Goal: Find specific page/section: Find specific page/section

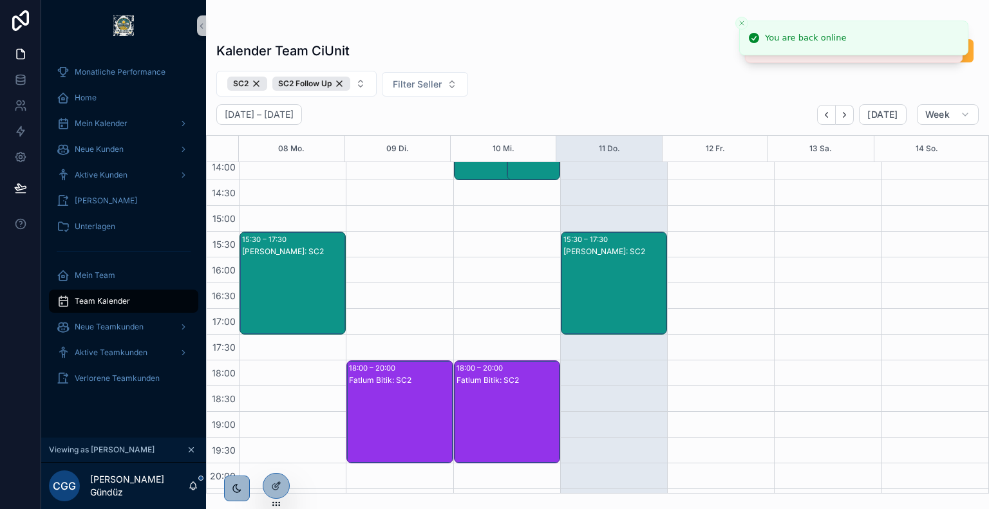
scroll to position [421, 0]
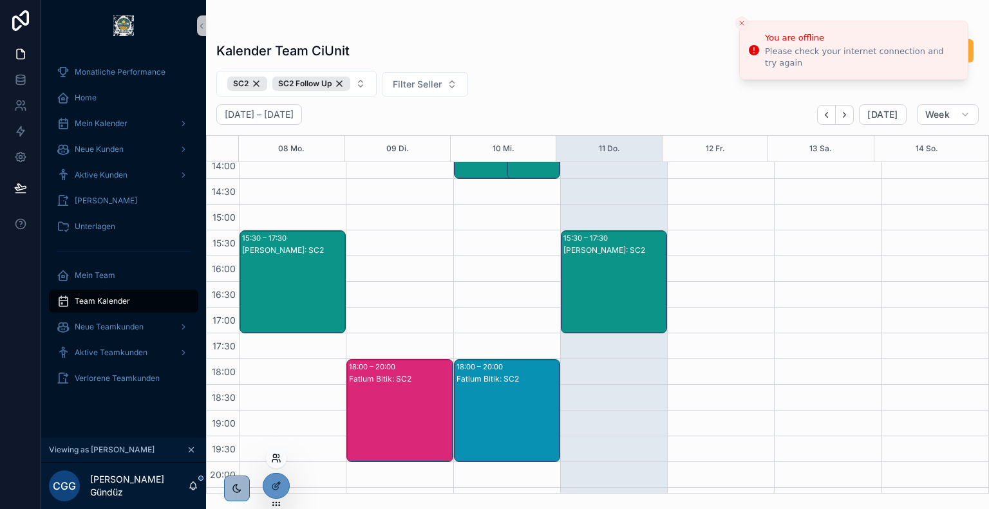
click at [275, 455] on icon at bounding box center [276, 458] width 10 height 10
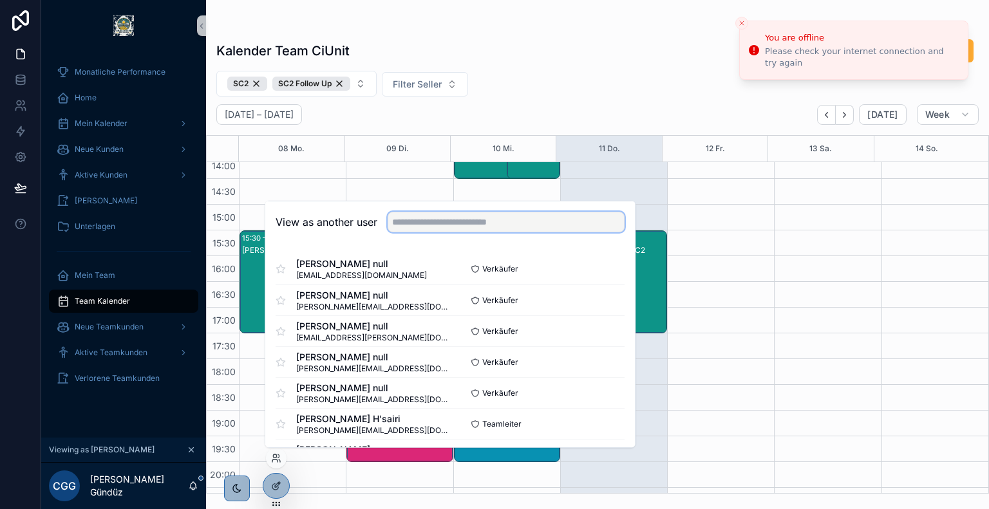
click at [484, 220] on input "text" at bounding box center [506, 222] width 237 height 21
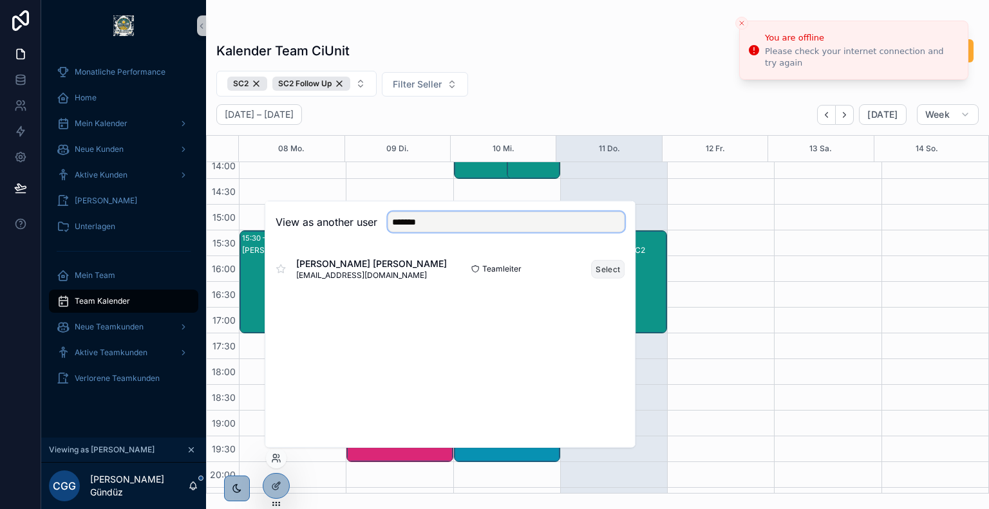
type input "*******"
click at [612, 268] on button "Select" at bounding box center [607, 269] width 33 height 19
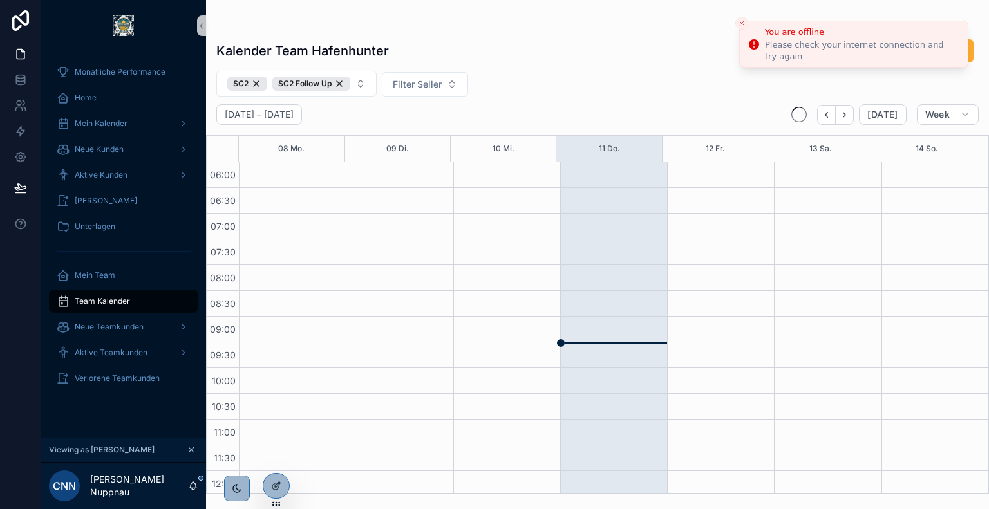
scroll to position [309, 0]
click at [743, 20] on icon "Close toast" at bounding box center [742, 23] width 8 height 8
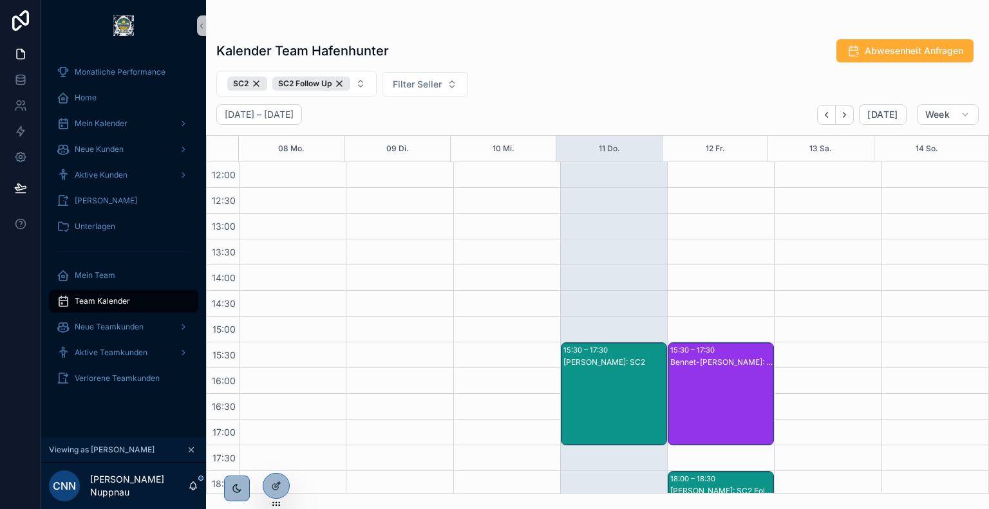
scroll to position [492, 0]
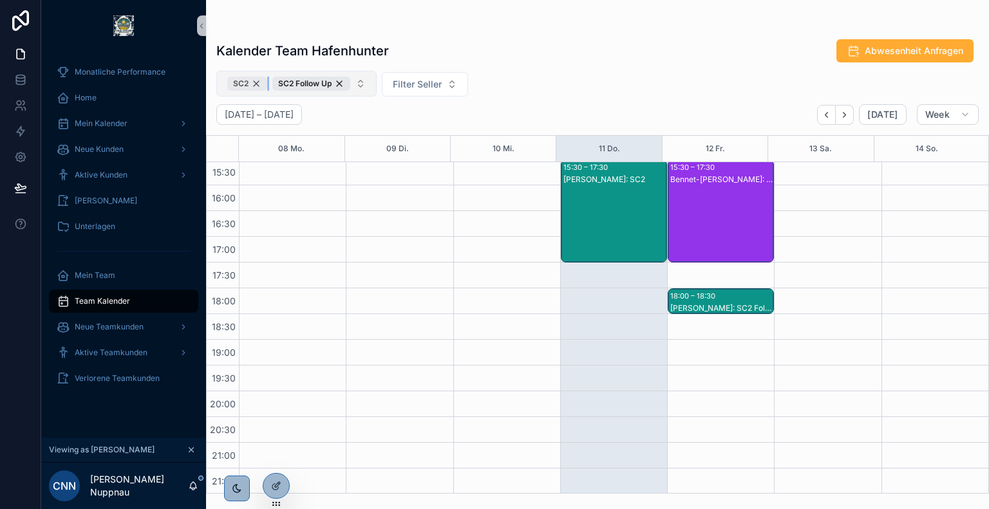
click at [257, 85] on div "SC2" at bounding box center [247, 84] width 40 height 14
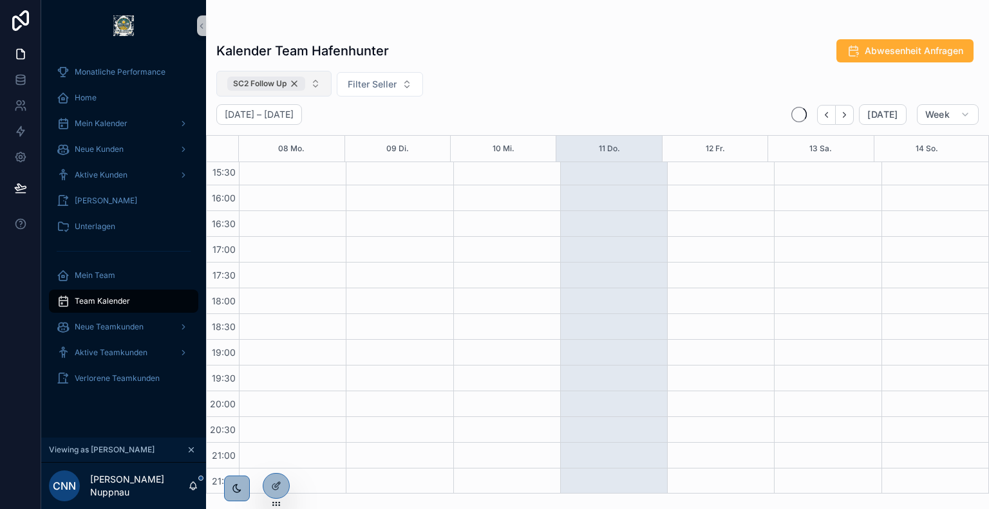
click at [297, 83] on div "SC2 Follow Up" at bounding box center [266, 84] width 78 height 14
click at [297, 83] on span "Filter Ereignistyp" at bounding box center [263, 83] width 73 height 13
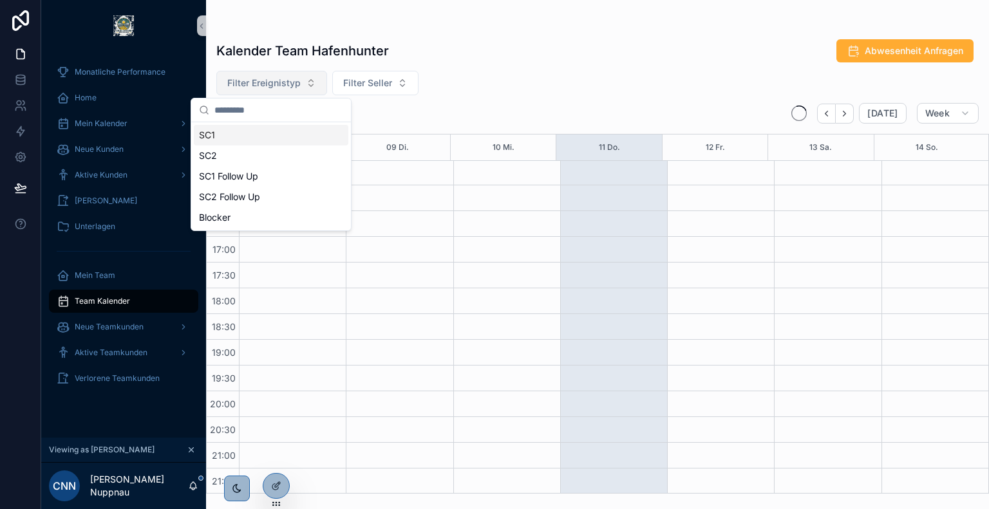
click at [262, 135] on div "SC1" at bounding box center [271, 135] width 155 height 21
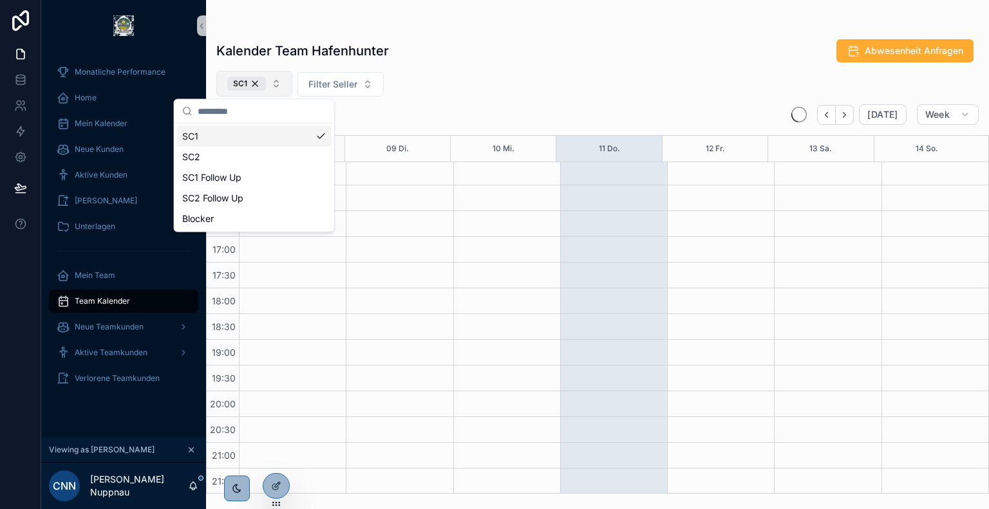
click at [541, 71] on div "SC1 Filter Seller" at bounding box center [597, 84] width 783 height 26
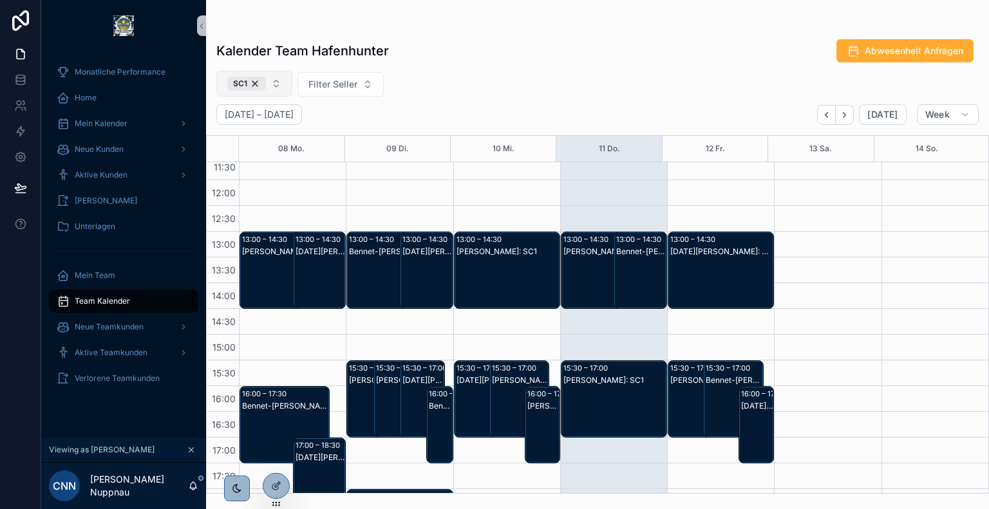
scroll to position [290, 0]
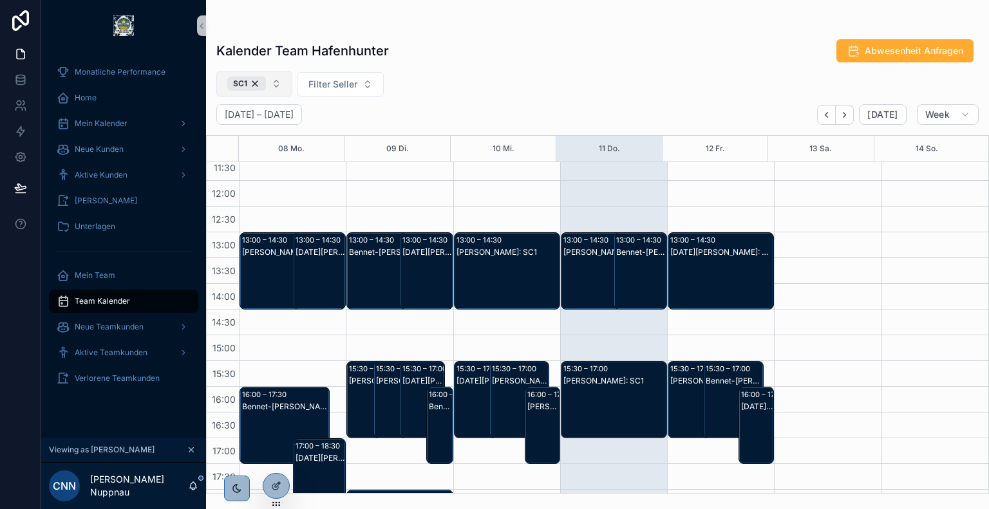
click at [632, 247] on div "Bennet-Etienne Hohler: SC1" at bounding box center [641, 252] width 50 height 10
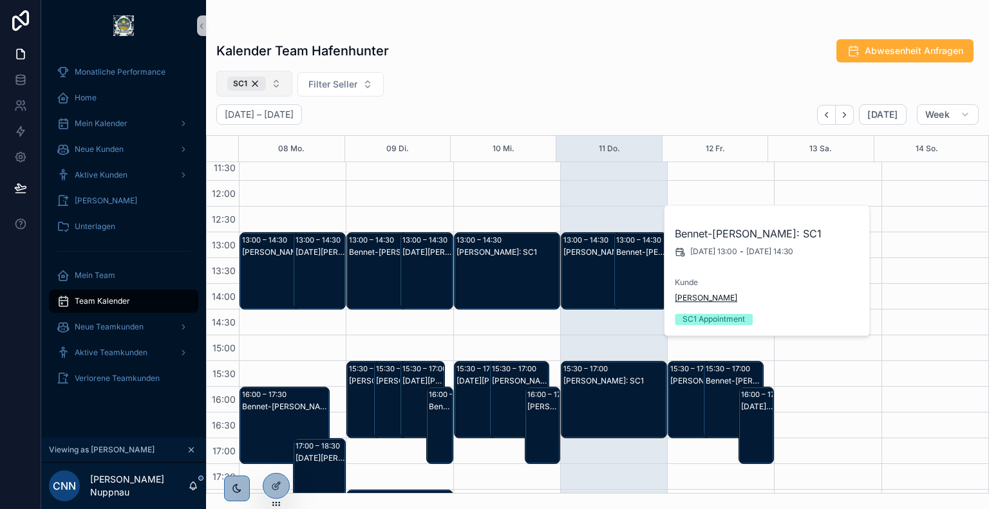
click at [706, 298] on span "Astrid Neumann" at bounding box center [706, 298] width 62 height 10
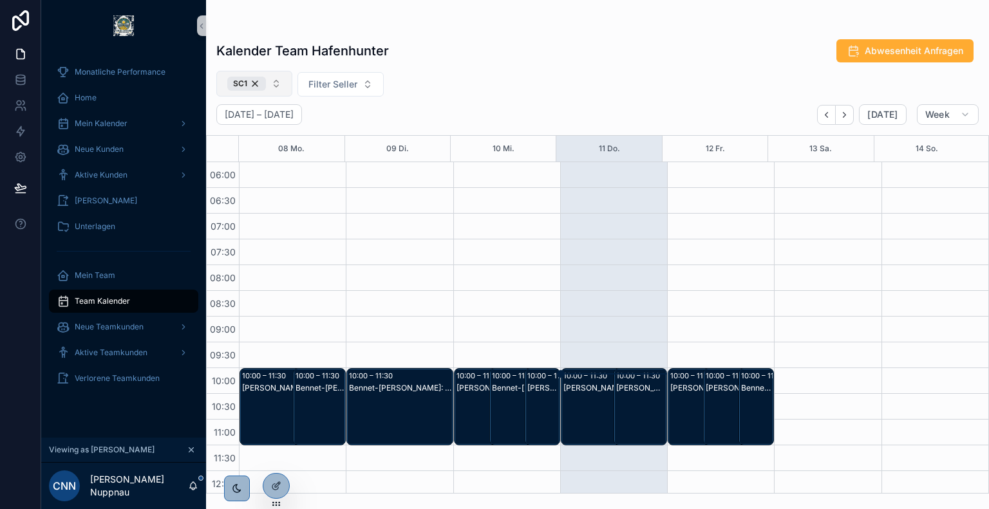
scroll to position [309, 0]
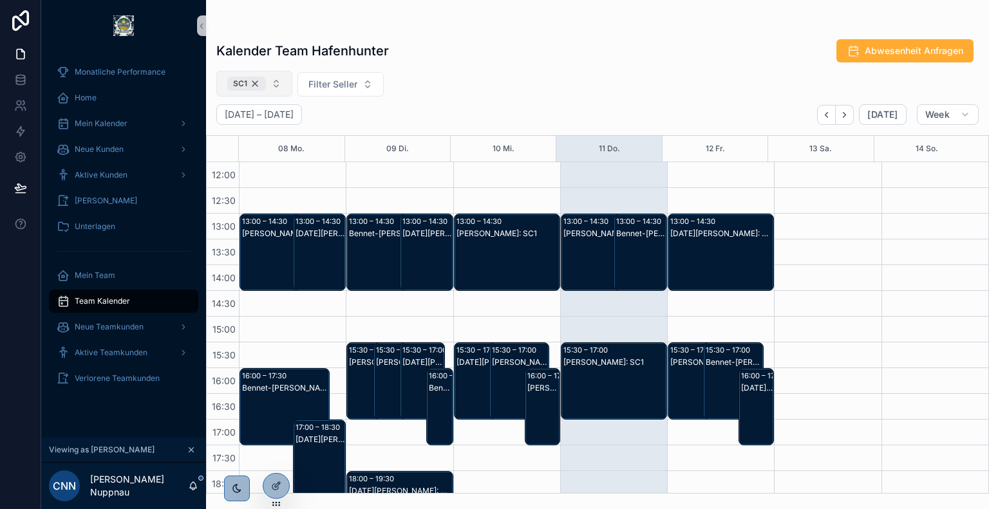
click at [256, 86] on div "SC1" at bounding box center [246, 84] width 39 height 14
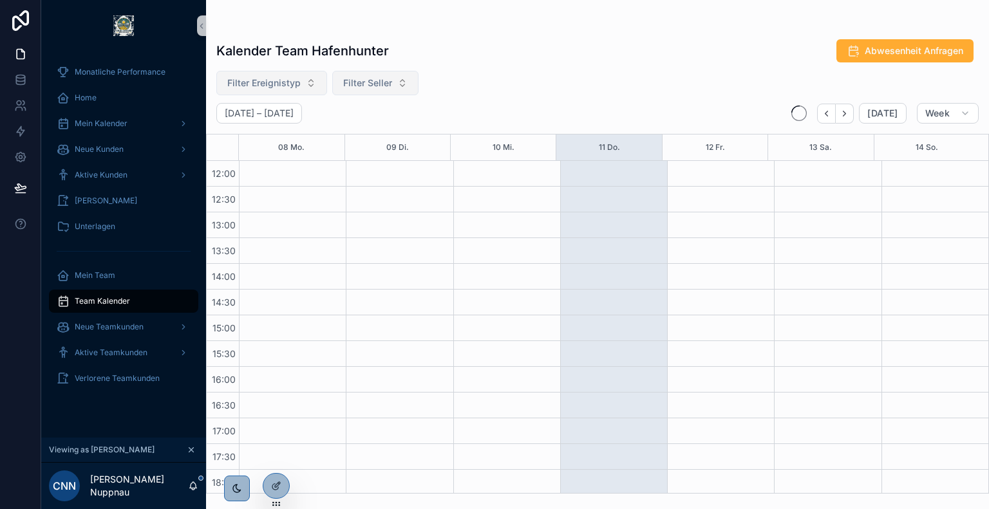
click at [353, 87] on span "Filter Seller" at bounding box center [367, 83] width 49 height 13
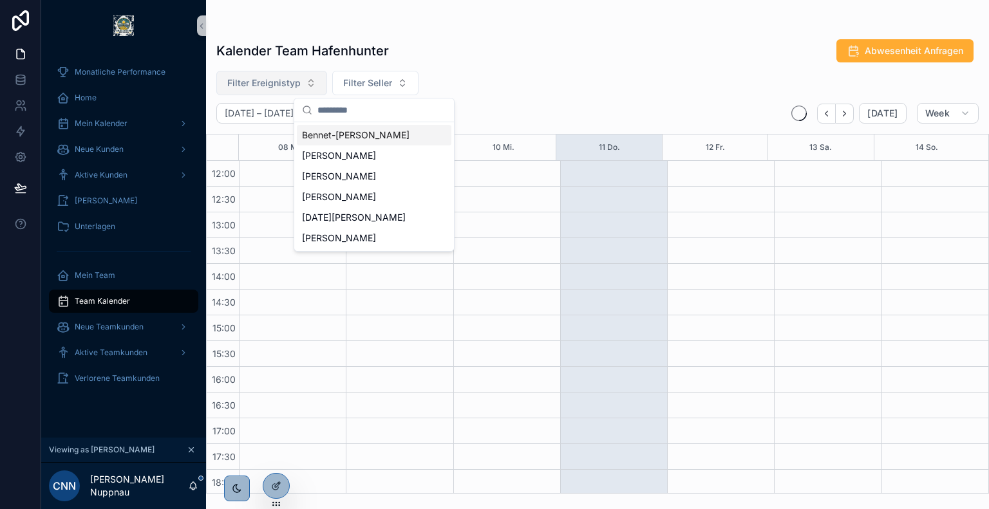
click at [273, 82] on span "Filter Ereignistyp" at bounding box center [263, 83] width 73 height 13
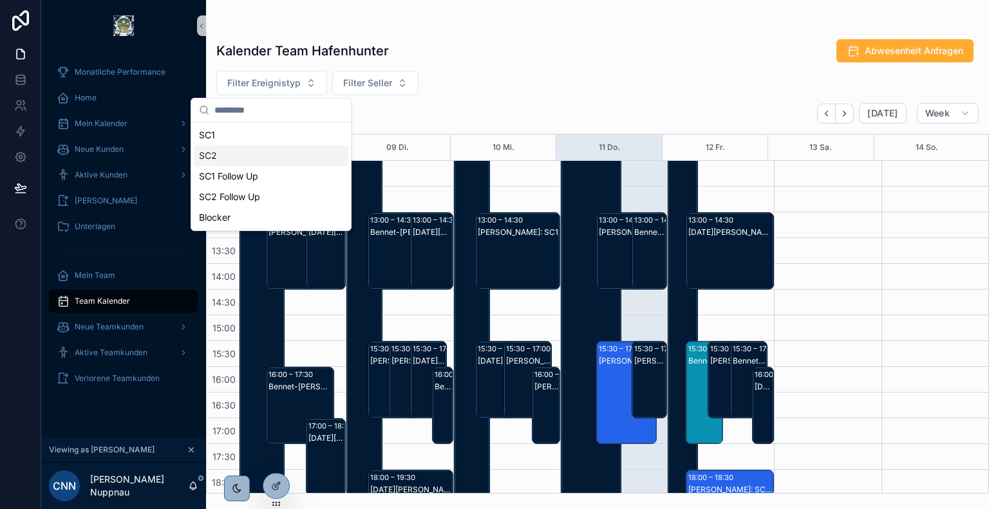
click at [260, 157] on div "SC2" at bounding box center [271, 156] width 155 height 21
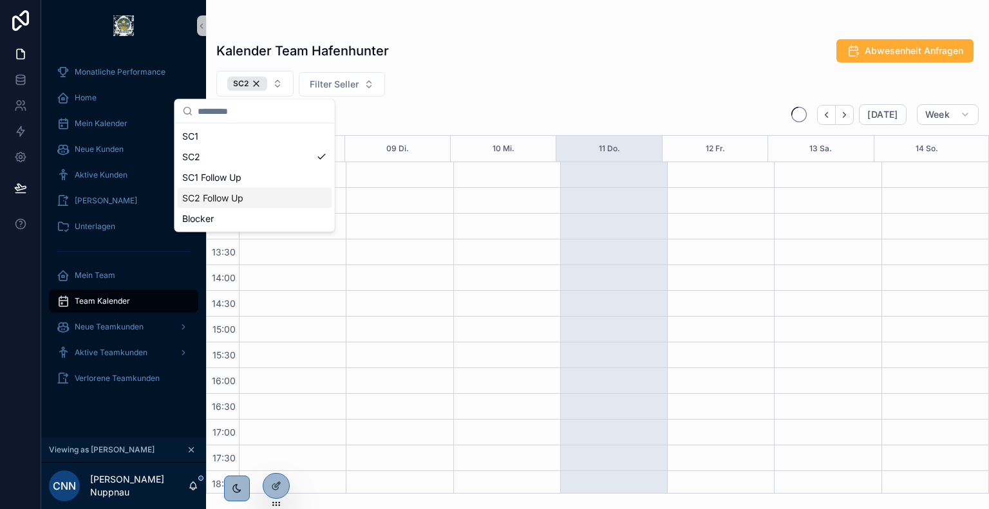
click at [277, 198] on div "SC2 Follow Up" at bounding box center [254, 198] width 155 height 21
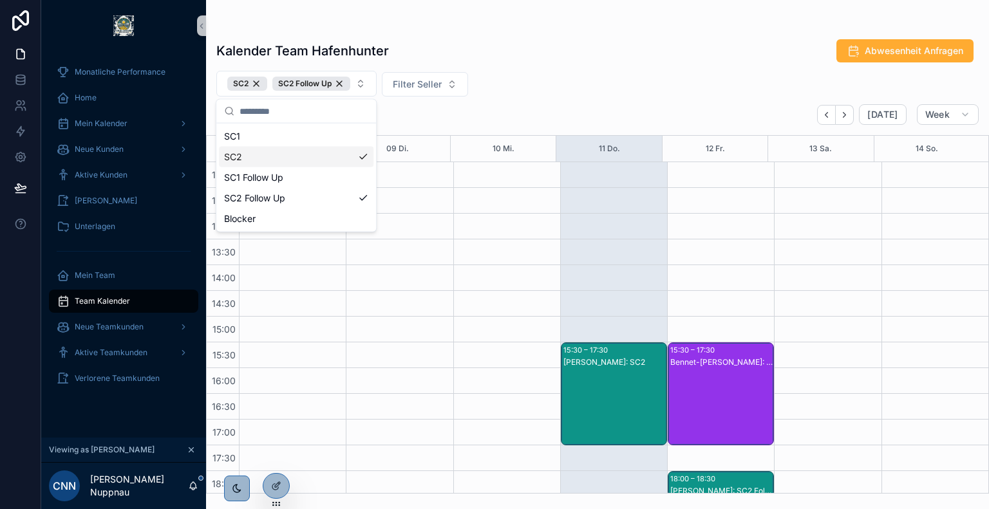
click at [605, 120] on div "September 08 – 14 Today Week" at bounding box center [597, 114] width 783 height 21
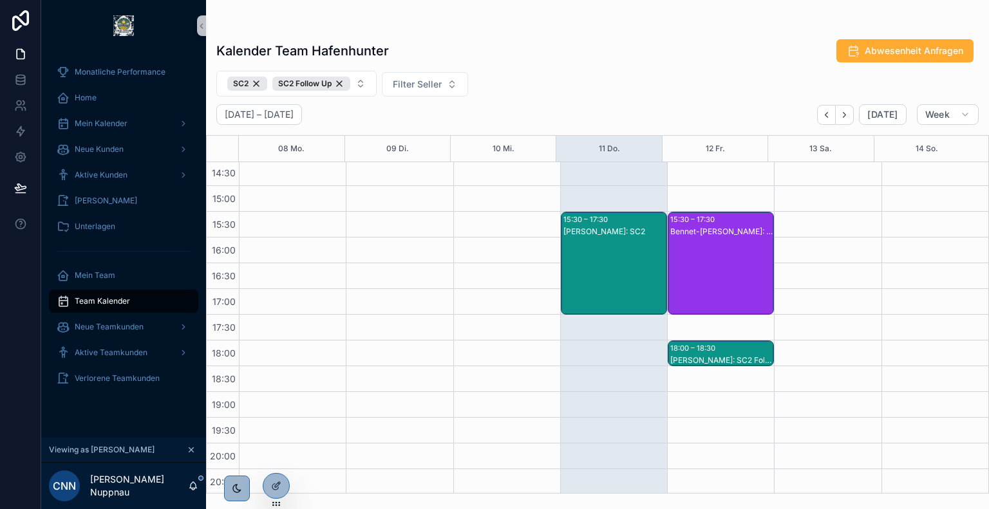
click at [616, 244] on div "Franklyn Meier: SC2" at bounding box center [615, 276] width 102 height 100
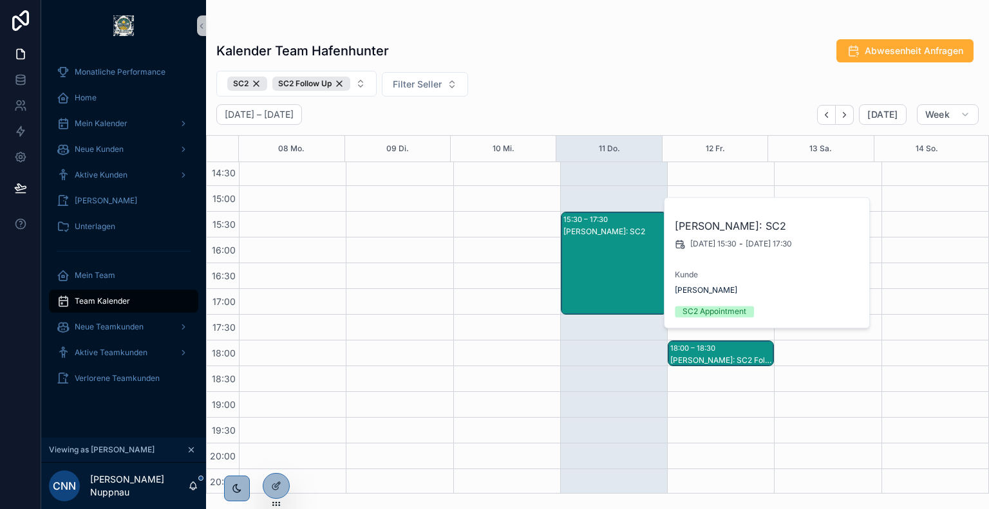
click at [546, 84] on div "SC2 SC2 Follow Up Filter Seller" at bounding box center [597, 84] width 783 height 26
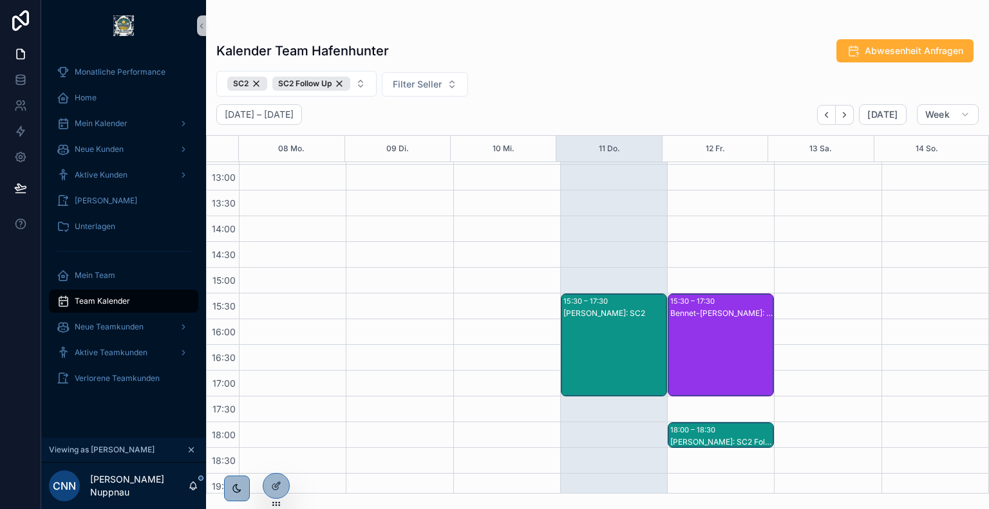
scroll to position [359, 0]
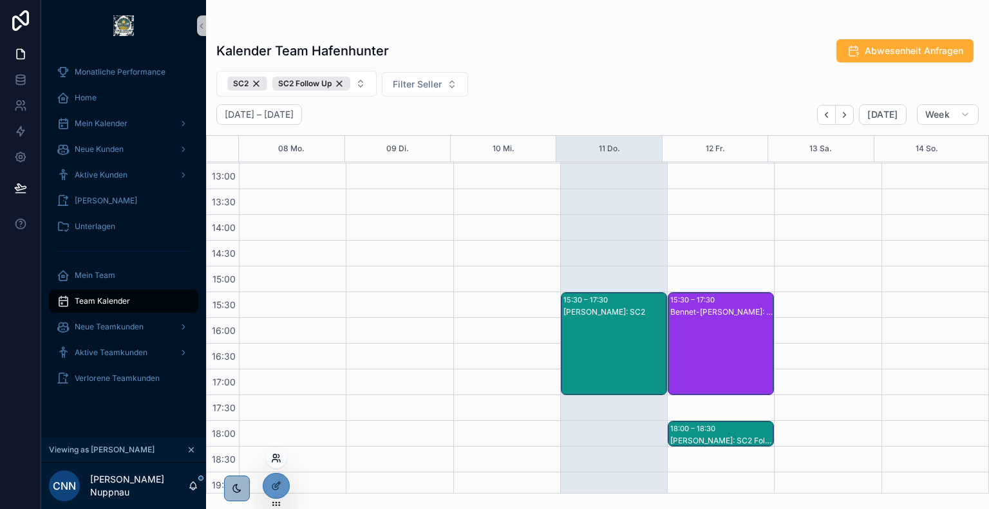
click at [278, 457] on icon at bounding box center [278, 456] width 1 height 3
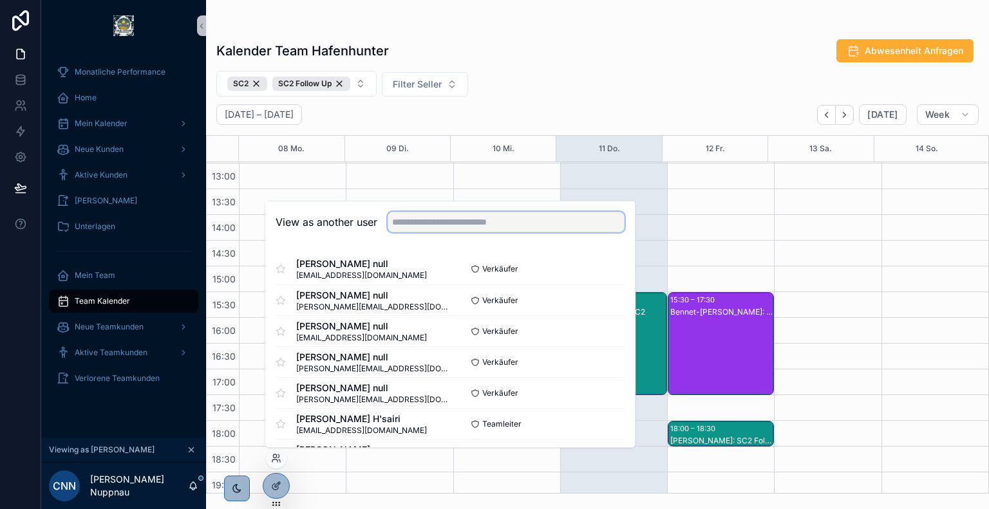
click at [479, 227] on input "text" at bounding box center [506, 222] width 237 height 21
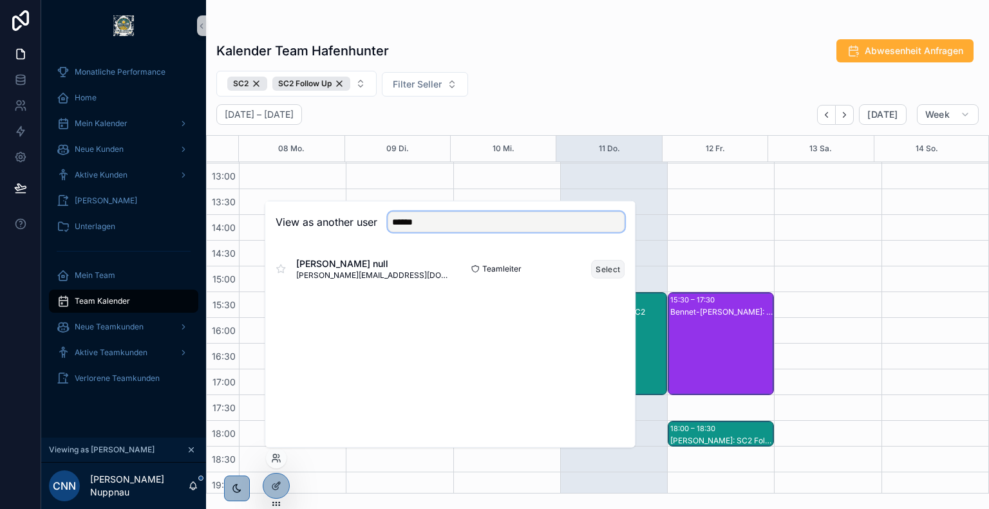
type input "******"
click at [608, 269] on button "Select" at bounding box center [607, 269] width 33 height 19
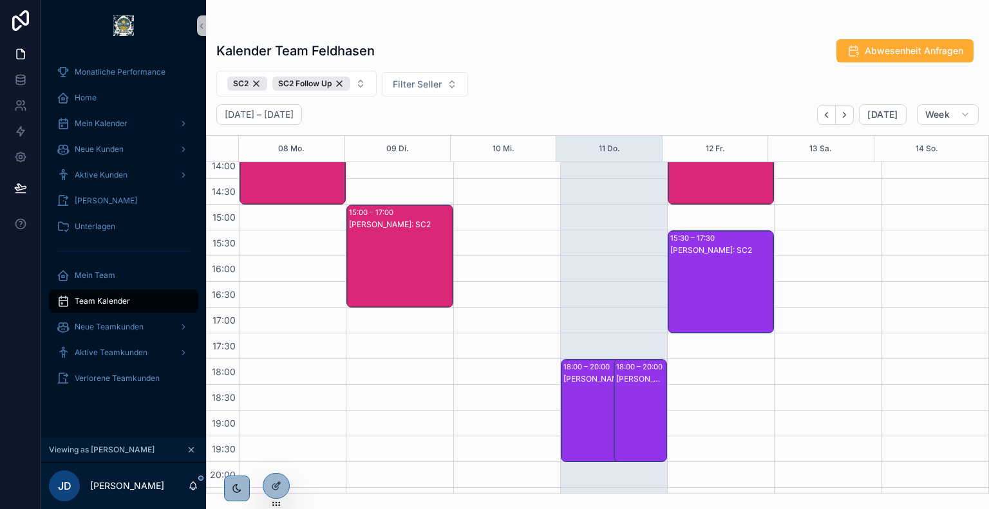
scroll to position [492, 0]
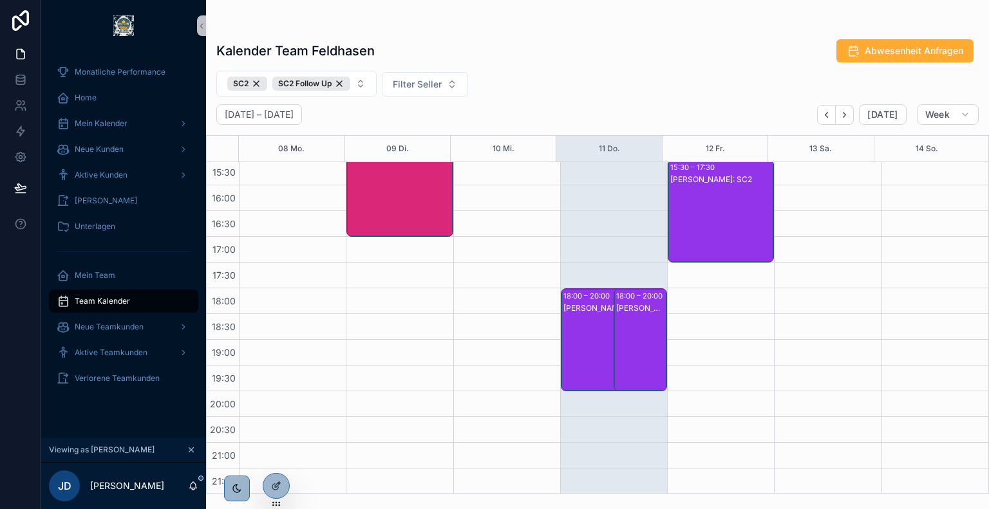
click at [629, 334] on div "Riccardo Großmann: SC2" at bounding box center [641, 353] width 50 height 100
click at [585, 328] on div "Riccardo Großmann: SC2" at bounding box center [607, 353] width 86 height 100
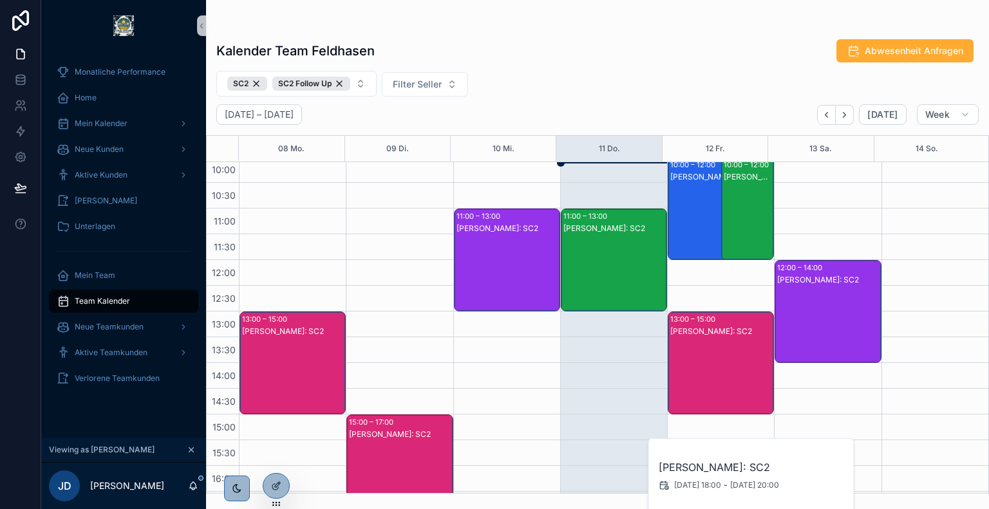
scroll to position [211, 0]
click at [595, 242] on div "Kevin Korn: SC2" at bounding box center [615, 273] width 102 height 100
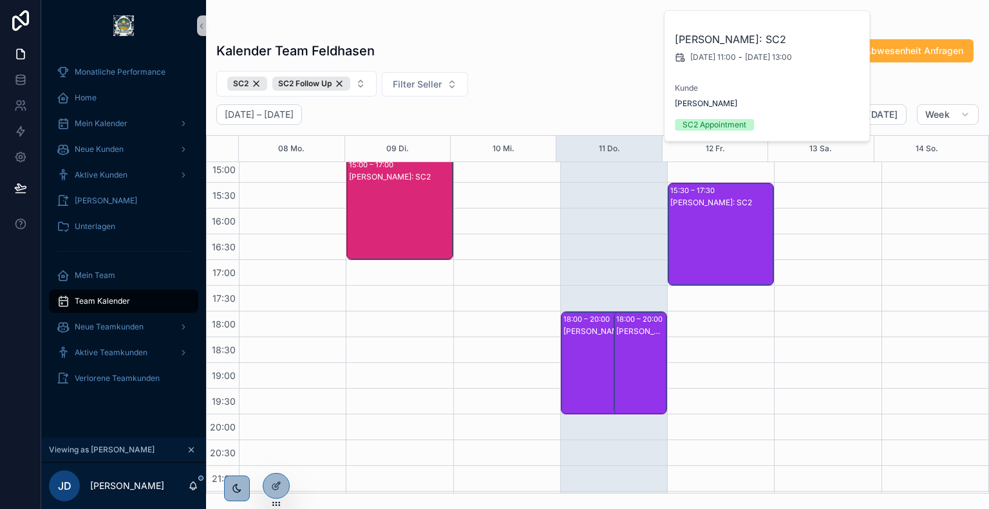
scroll to position [474, 0]
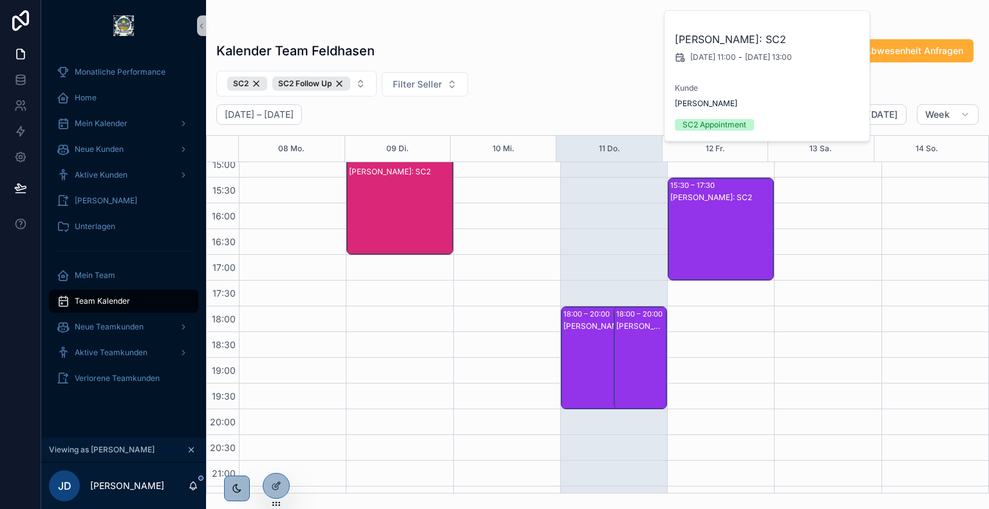
click at [623, 339] on div "Riccardo Großmann: SC2" at bounding box center [641, 371] width 50 height 100
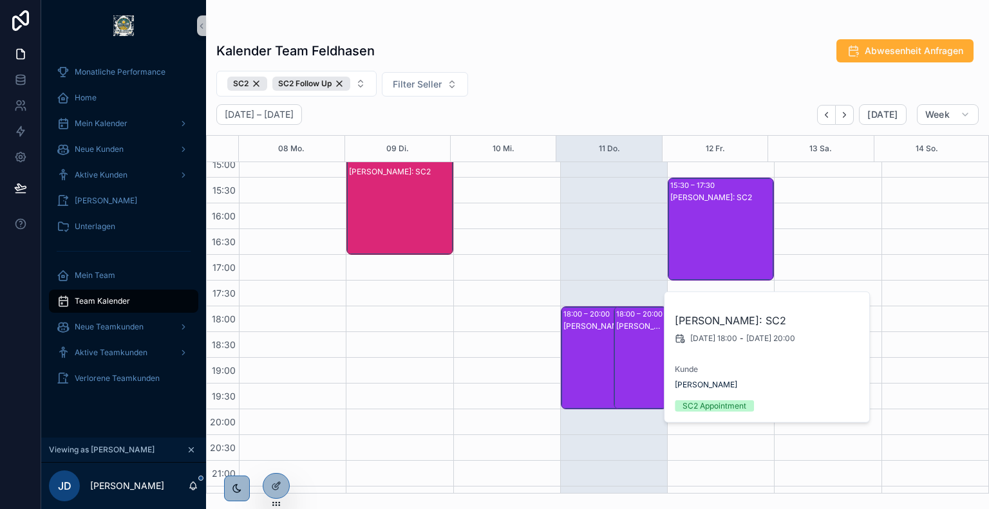
click at [578, 345] on div "Riccardo Großmann: SC2" at bounding box center [607, 371] width 86 height 100
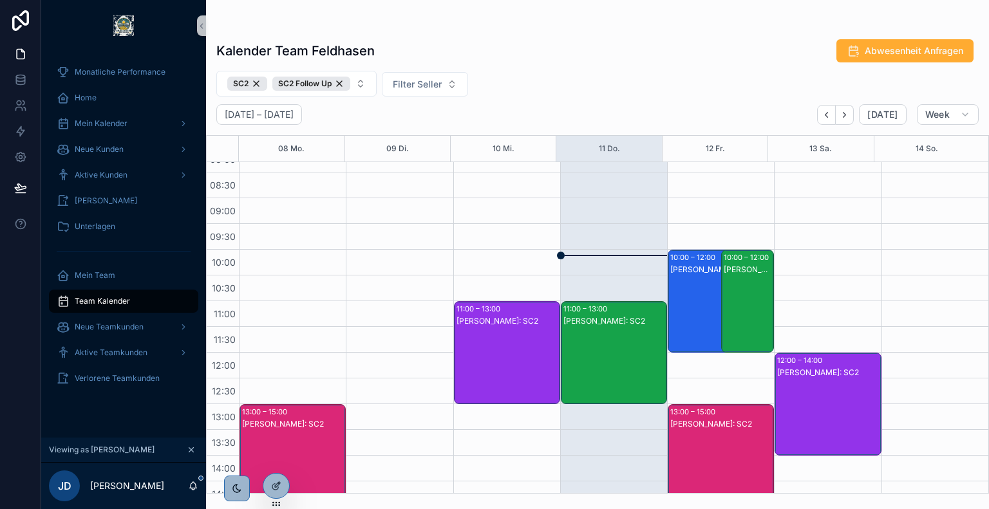
scroll to position [118, 0]
click at [592, 310] on div "11:00 – 13:00" at bounding box center [587, 309] width 47 height 13
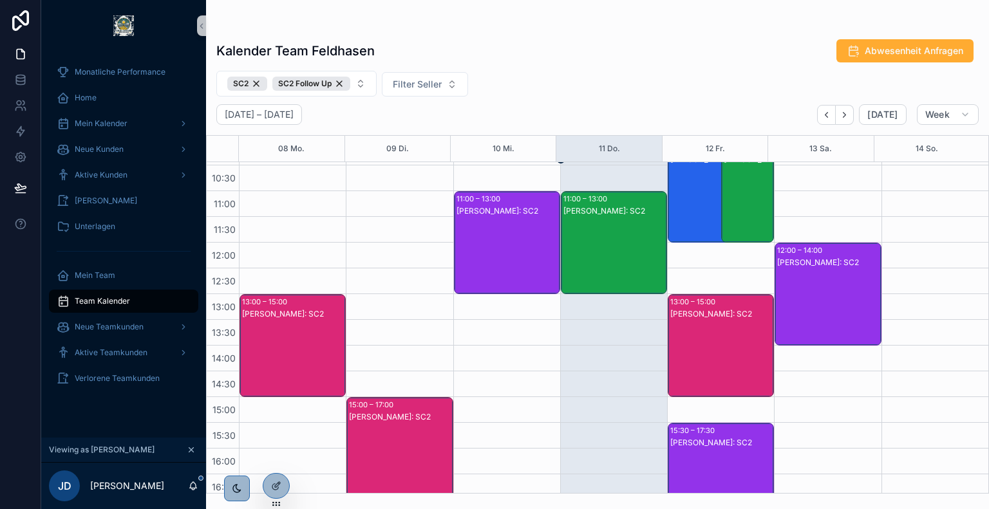
scroll to position [381, 0]
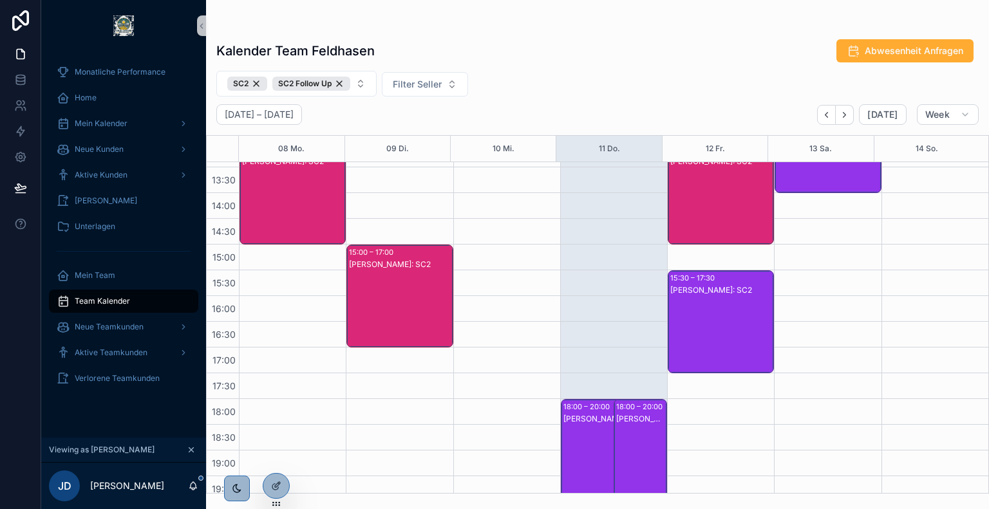
click at [634, 425] on div "Riccardo Großmann: SC2" at bounding box center [641, 463] width 50 height 100
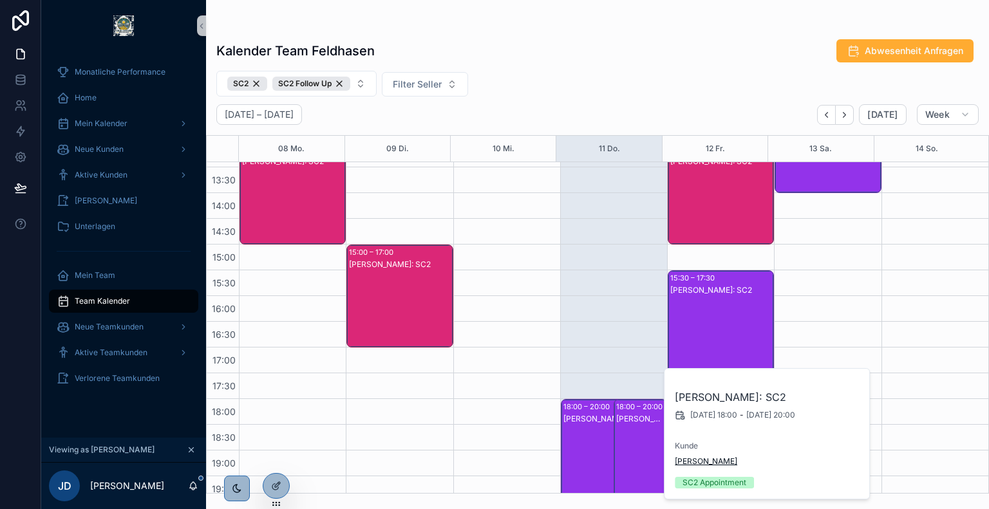
click at [710, 461] on span "Caroline Gesell-Enderle" at bounding box center [706, 462] width 62 height 10
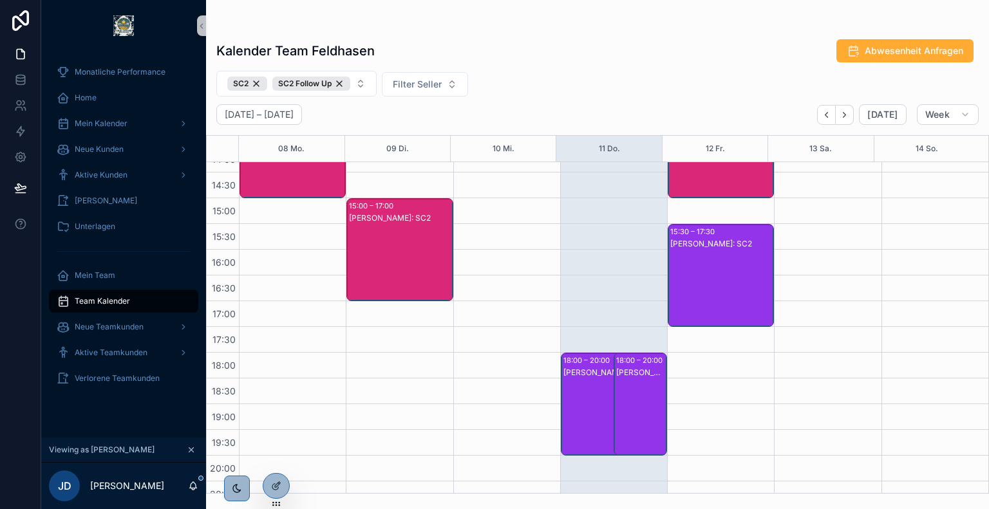
scroll to position [430, 0]
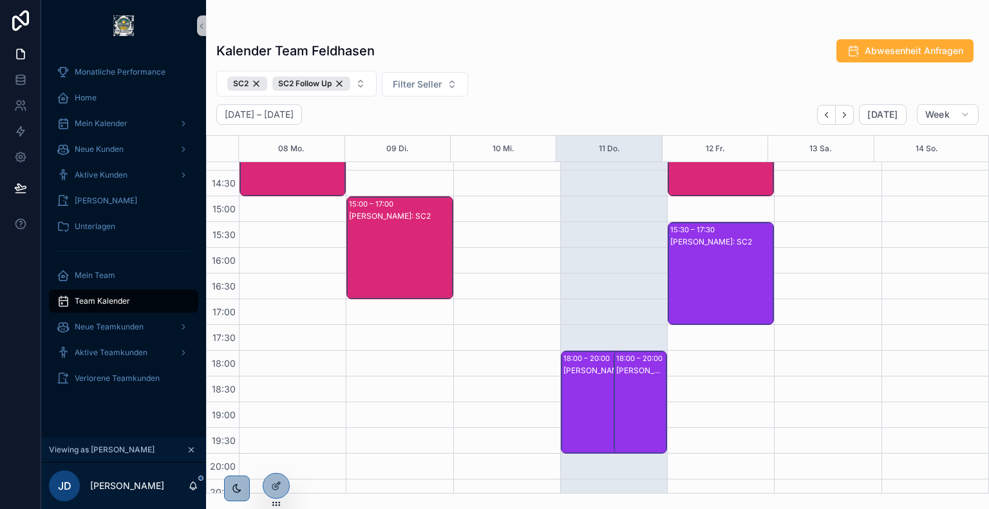
click at [569, 394] on div "Riccardo Großmann: SC2" at bounding box center [607, 415] width 86 height 100
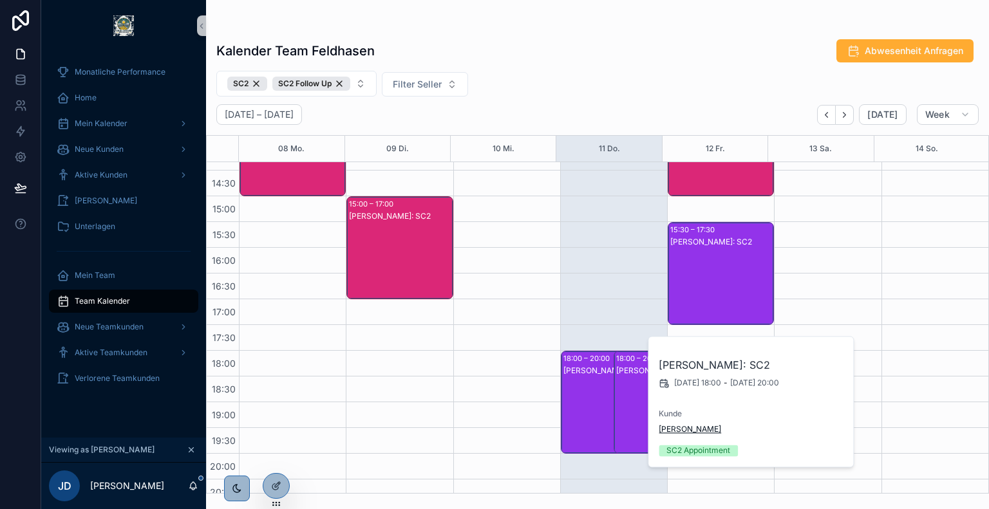
click at [680, 433] on span "Jens-Uwe Schmidt" at bounding box center [690, 429] width 62 height 10
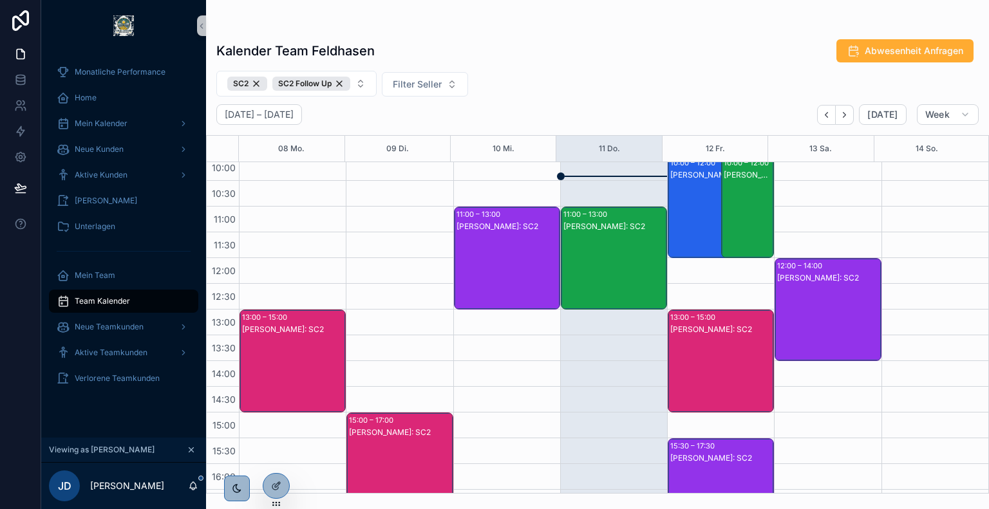
scroll to position [208, 0]
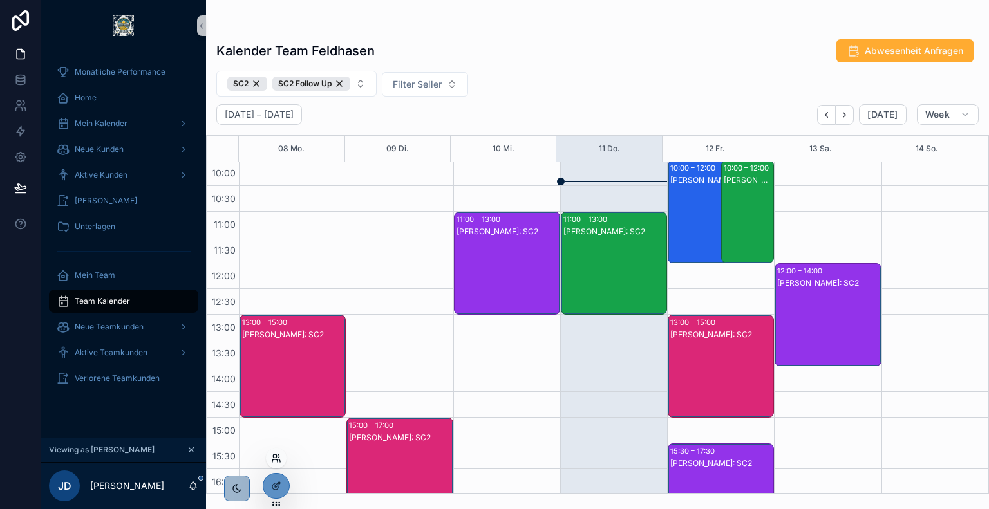
click at [276, 460] on icon at bounding box center [276, 458] width 10 height 10
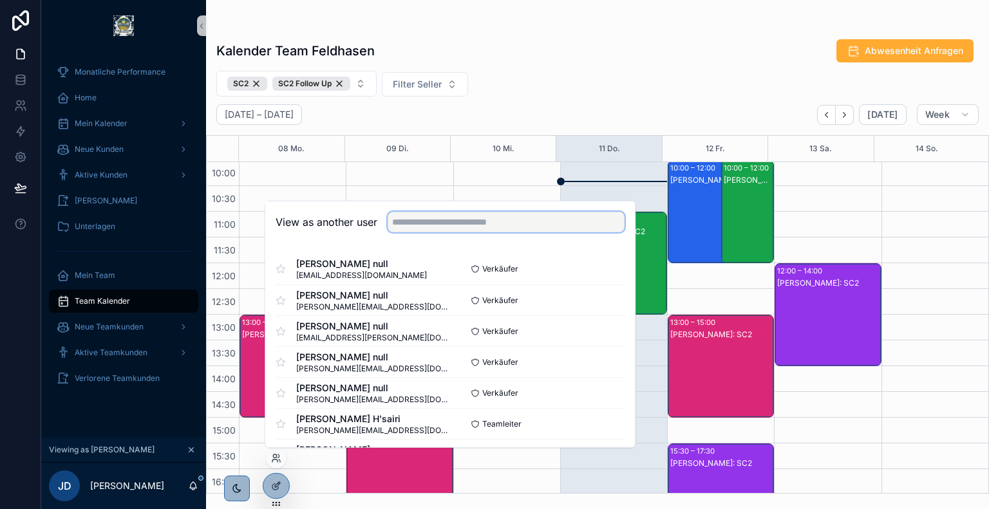
click at [487, 225] on input "text" at bounding box center [506, 222] width 237 height 21
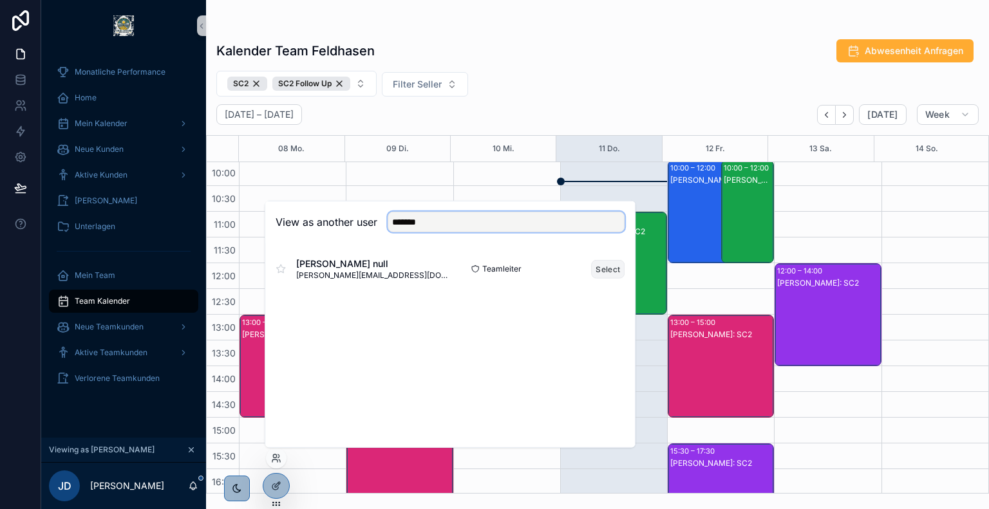
type input "*******"
click at [605, 267] on button "Select" at bounding box center [607, 269] width 33 height 19
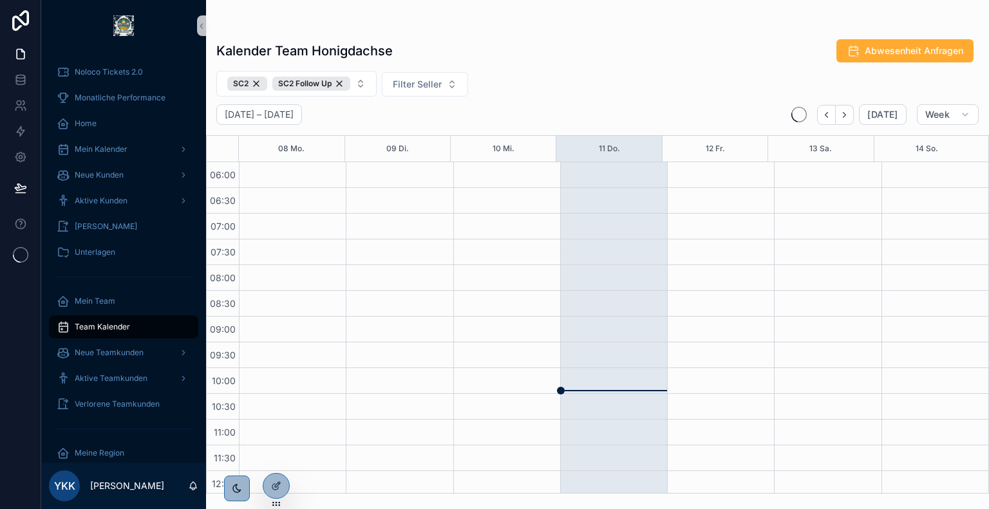
scroll to position [309, 0]
click at [276, 458] on icon at bounding box center [276, 458] width 10 height 10
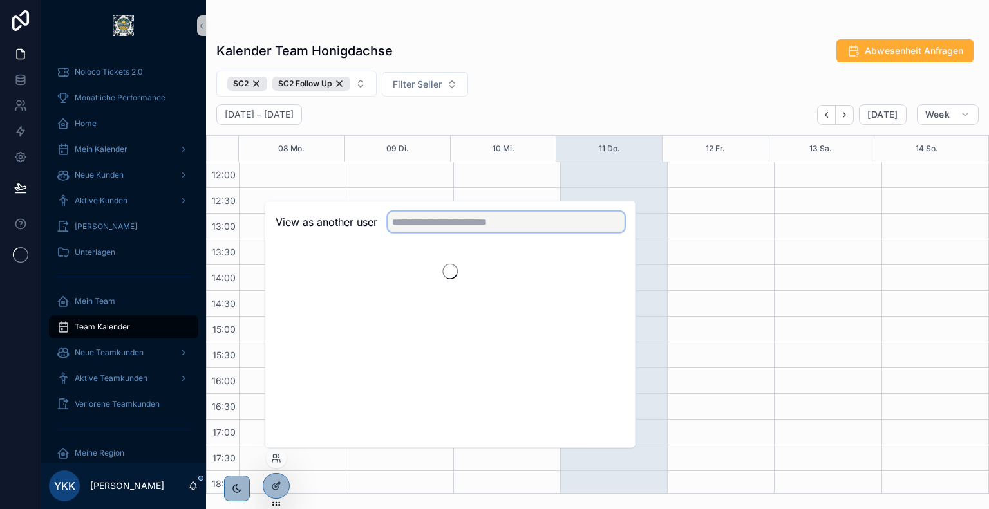
click at [473, 226] on input "text" at bounding box center [506, 222] width 237 height 21
type input "*******"
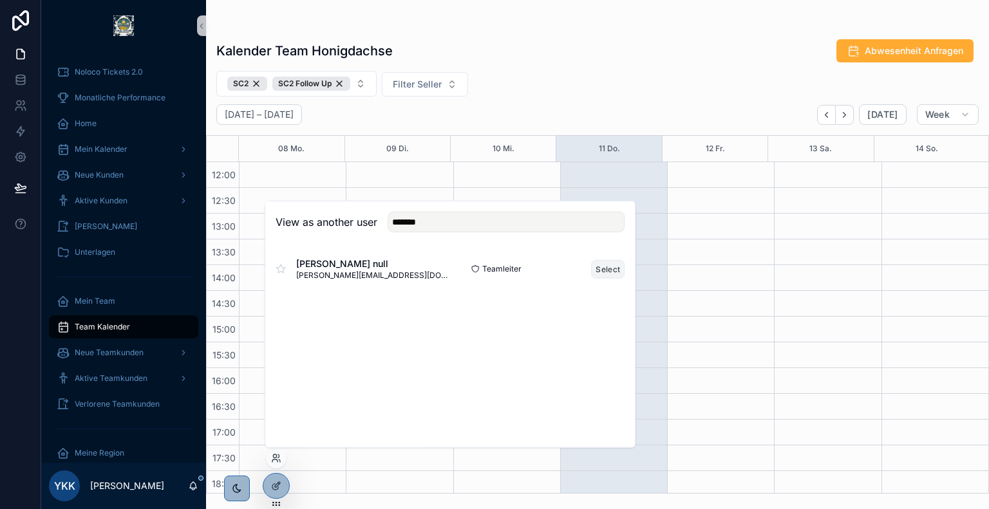
click at [608, 270] on button "Select" at bounding box center [607, 269] width 33 height 19
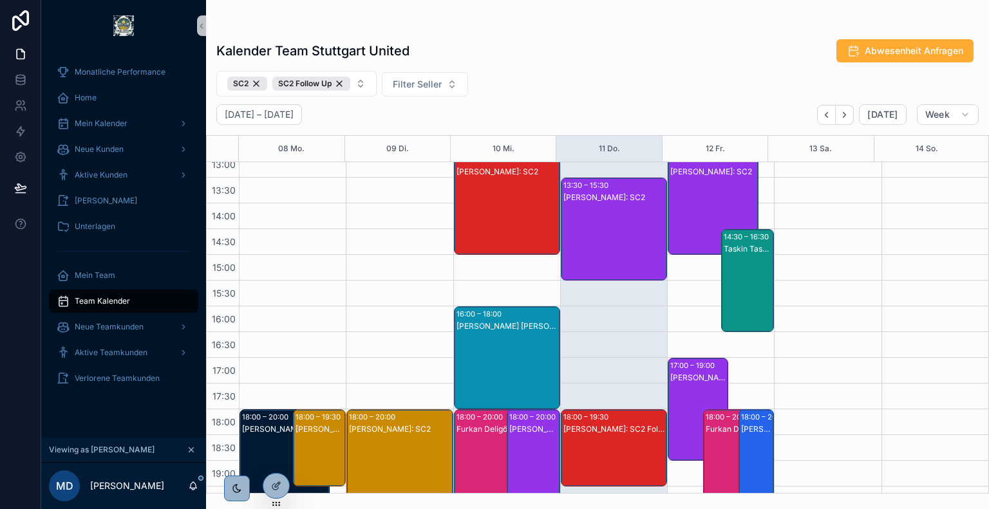
scroll to position [492, 0]
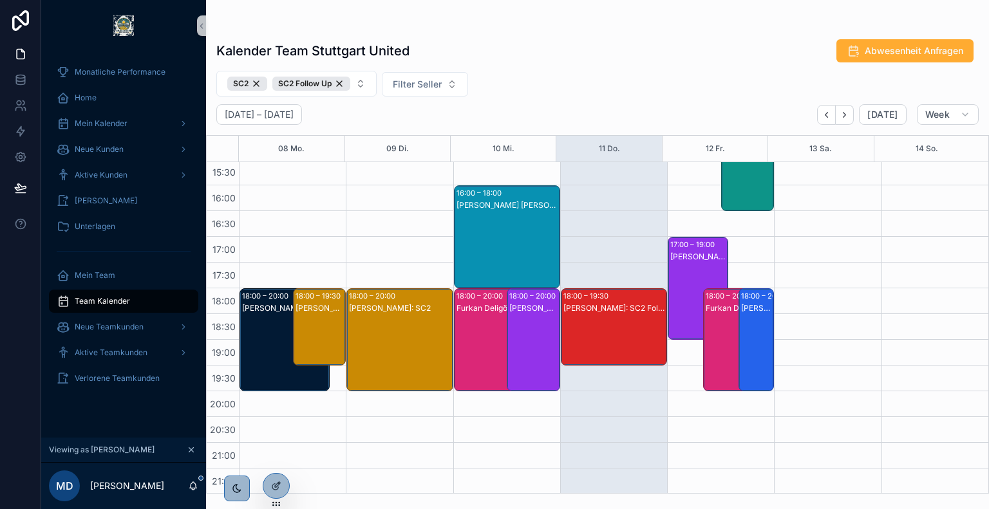
click at [605, 319] on div "[PERSON_NAME]: SC2 Follow Up" at bounding box center [615, 340] width 102 height 75
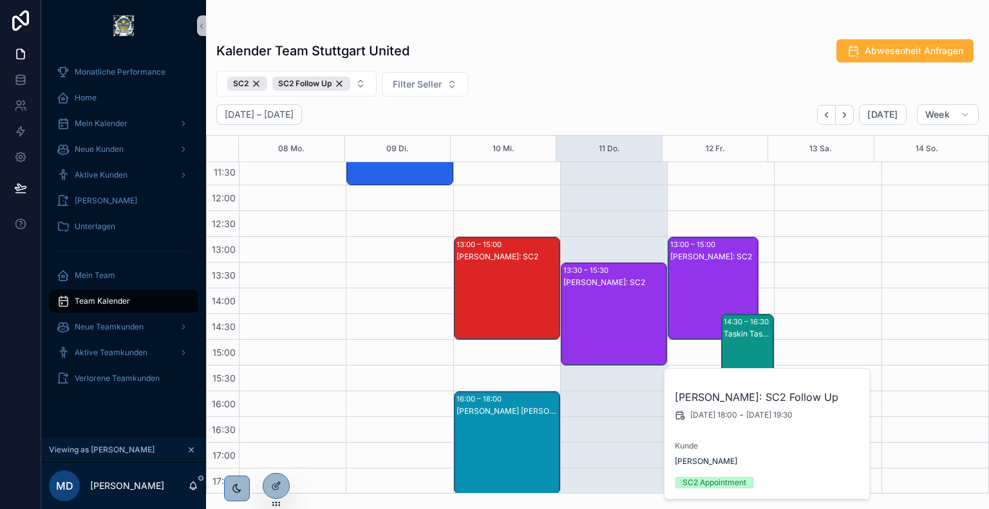
scroll to position [281, 0]
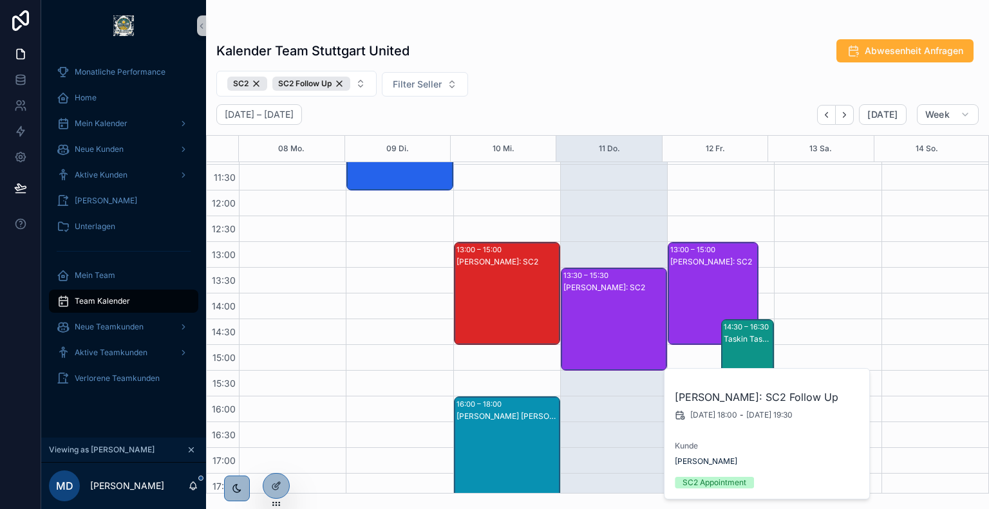
click at [584, 310] on div "[PERSON_NAME]: SC2" at bounding box center [615, 332] width 102 height 100
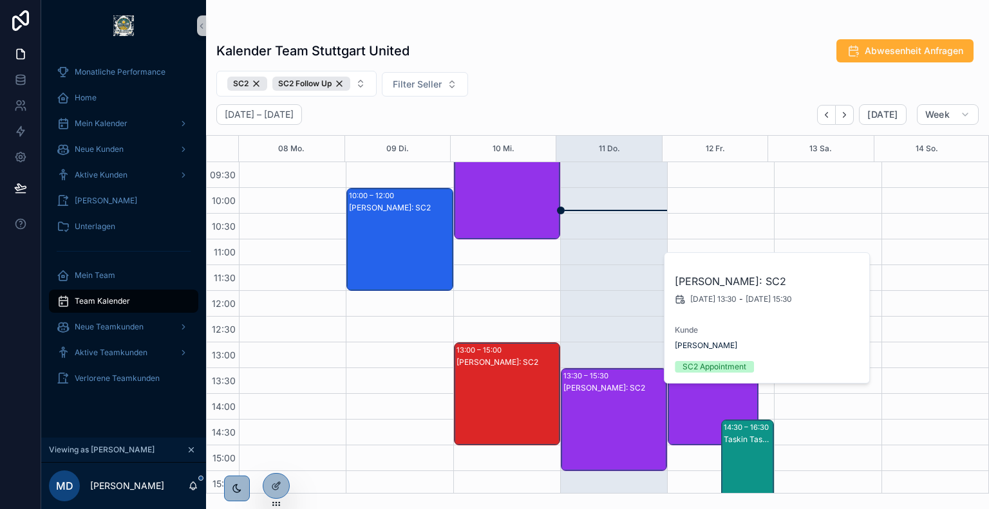
scroll to position [283, 0]
